Goal: Information Seeking & Learning: Learn about a topic

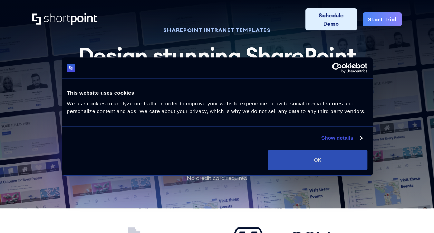
click at [344, 168] on button "OK" at bounding box center [317, 160] width 99 height 20
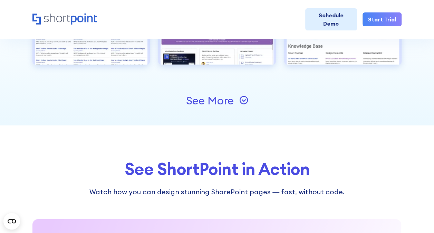
scroll to position [794, 0]
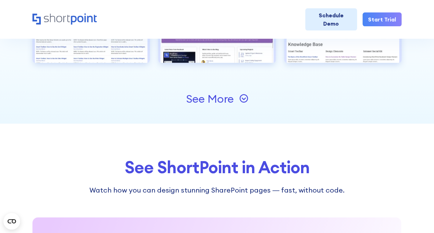
click at [216, 93] on div "See More" at bounding box center [210, 98] width 48 height 11
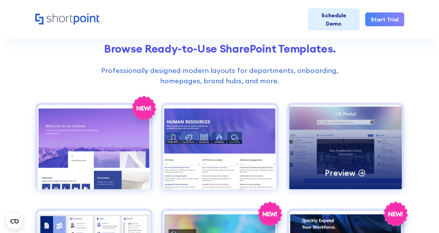
scroll to position [245, 0]
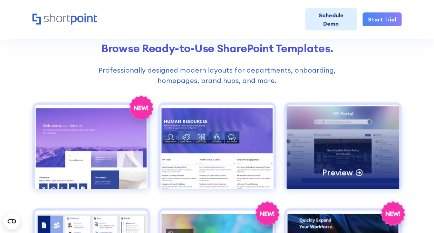
click at [325, 154] on div "Preview" at bounding box center [343, 147] width 113 height 84
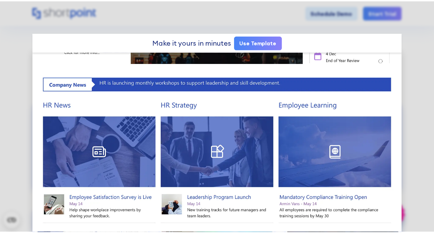
scroll to position [303, 0]
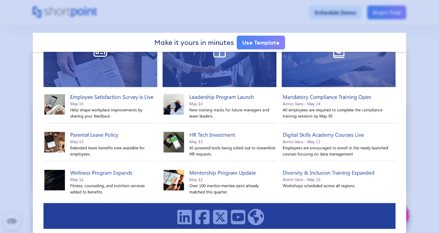
click at [9, 137] on div at bounding box center [219, 116] width 439 height 233
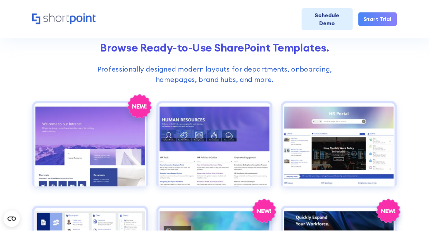
scroll to position [296, 0]
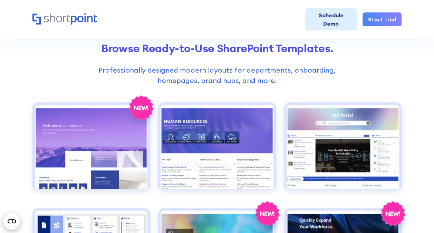
click at [11, 225] on circle "Open CMP widget" at bounding box center [11, 221] width 17 height 17
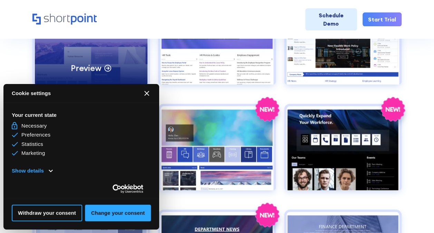
scroll to position [350, 0]
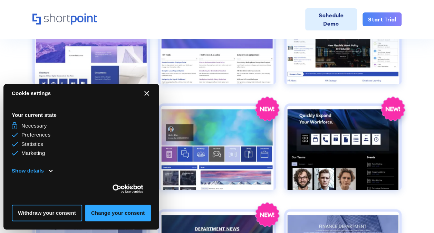
click at [149, 85] on button "[#WIDGET_ICON_CROSS#]" at bounding box center [147, 93] width 17 height 17
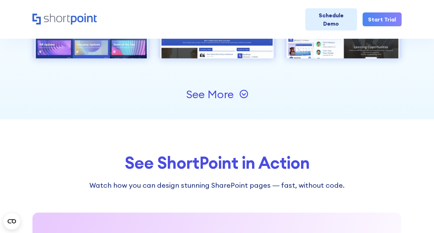
scroll to position [1015, 0]
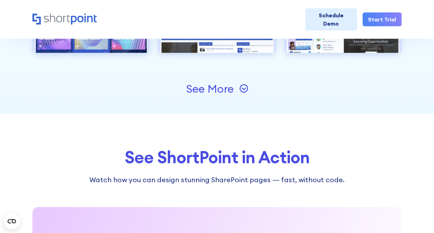
click at [218, 83] on div "See More" at bounding box center [210, 88] width 48 height 11
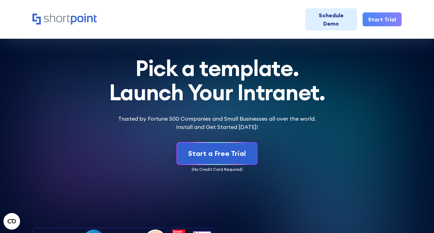
scroll to position [2491, 0]
